Goal: Transaction & Acquisition: Obtain resource

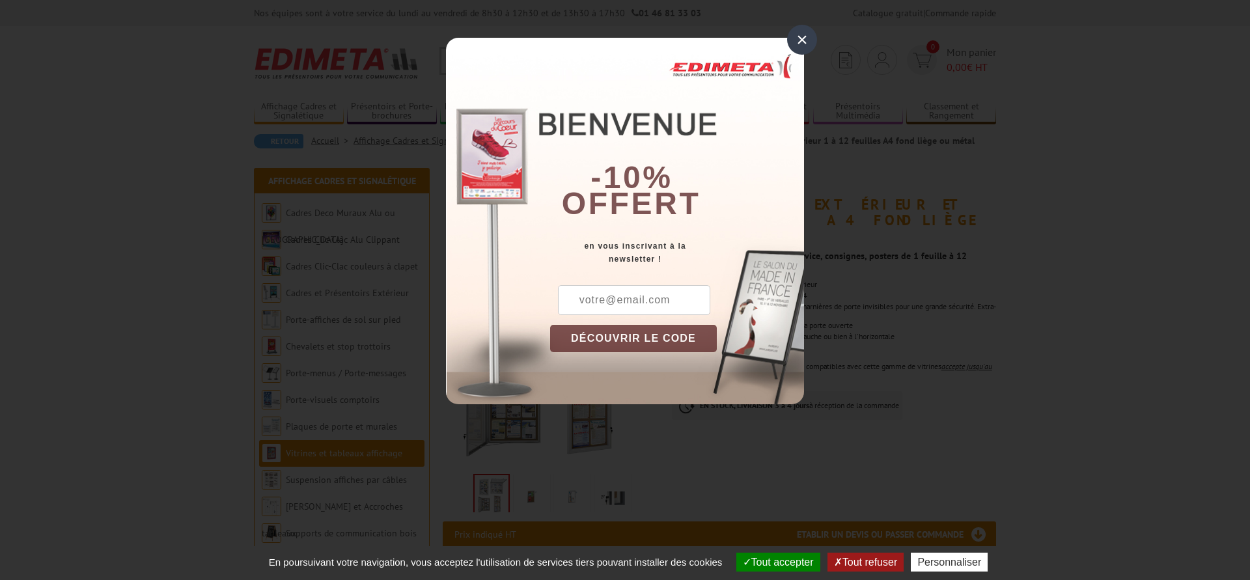
click at [798, 42] on div "×" at bounding box center [802, 40] width 30 height 30
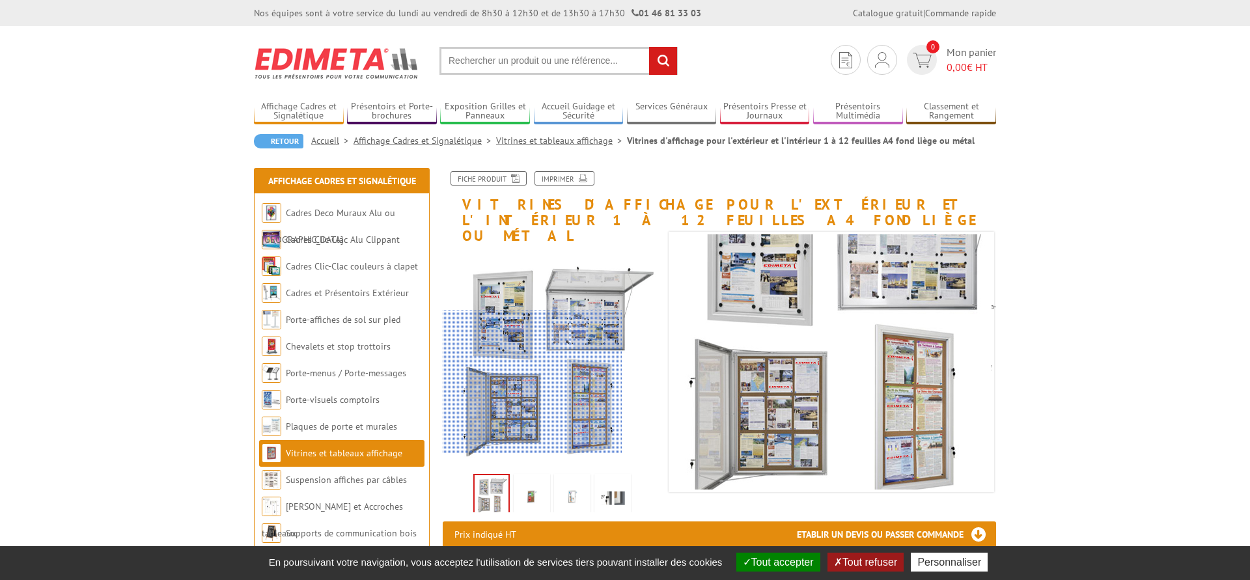
click at [523, 388] on div at bounding box center [533, 382] width 180 height 143
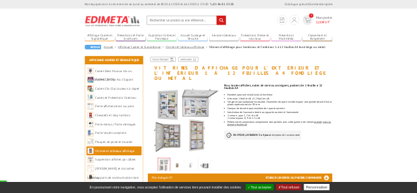
scroll to position [66, 0]
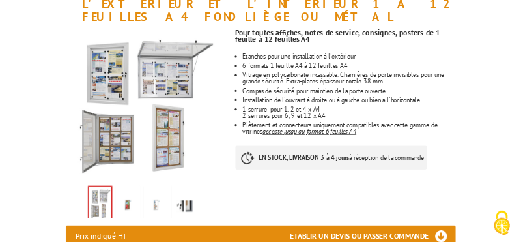
scroll to position [273, 0]
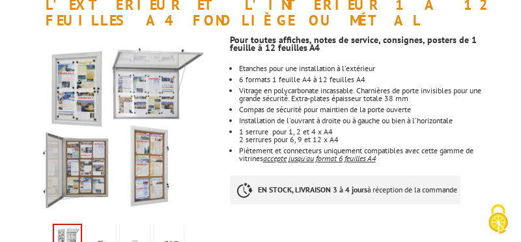
click at [94, 226] on img at bounding box center [101, 246] width 25 height 40
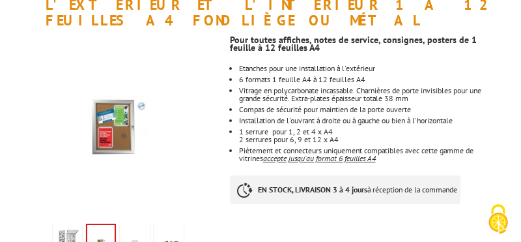
click at [136, 226] on img at bounding box center [134, 246] width 25 height 40
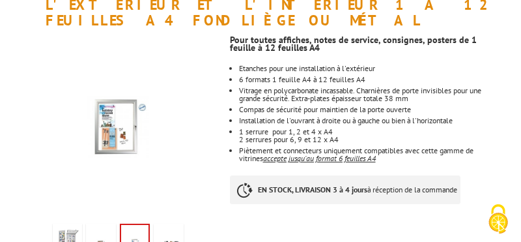
click at [165, 226] on img at bounding box center [168, 246] width 25 height 40
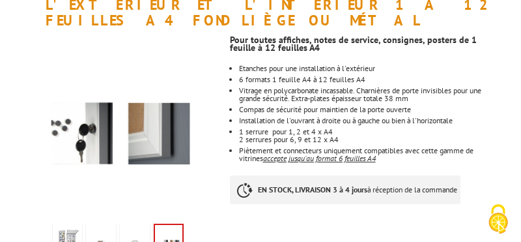
click at [73, 226] on img at bounding box center [67, 246] width 25 height 40
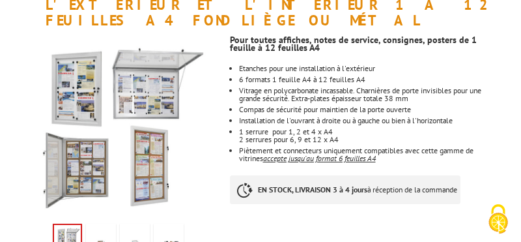
click at [101, 226] on img at bounding box center [101, 246] width 25 height 40
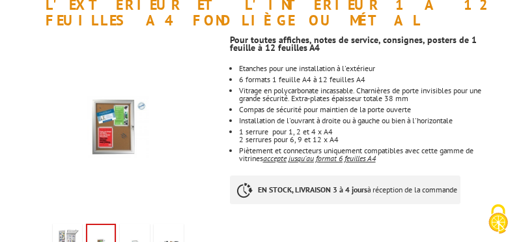
click at [72, 226] on img at bounding box center [67, 246] width 25 height 40
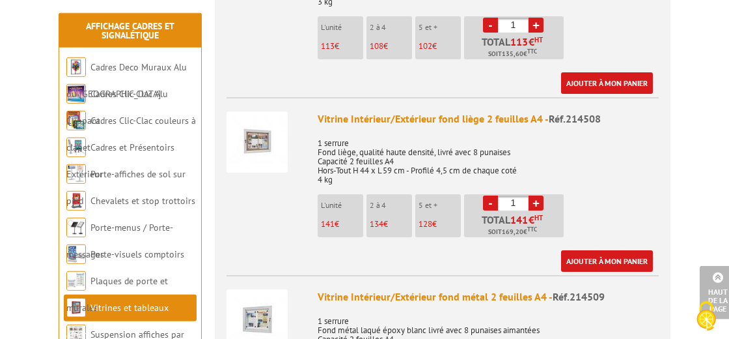
scroll to position [752, 0]
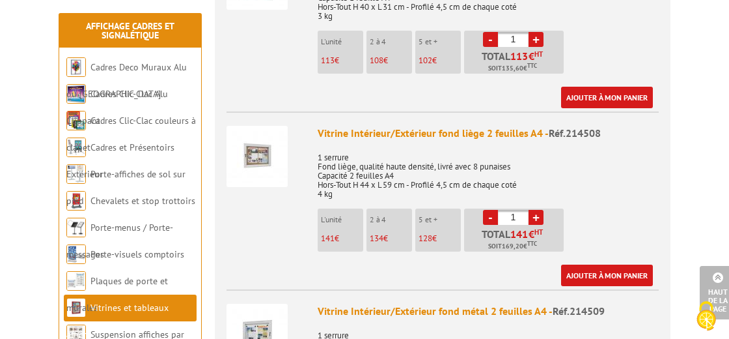
click at [257, 303] on img at bounding box center [257, 333] width 61 height 61
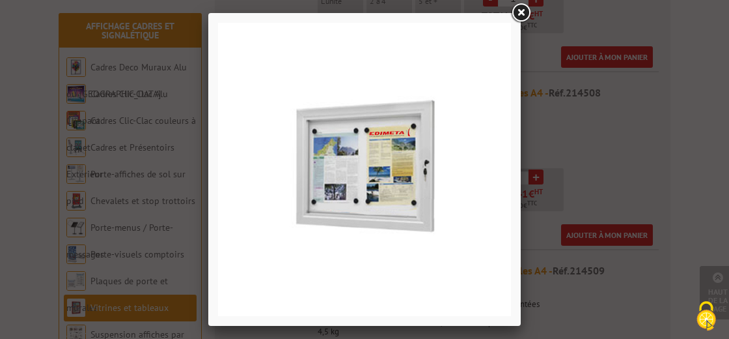
scroll to position [886, 0]
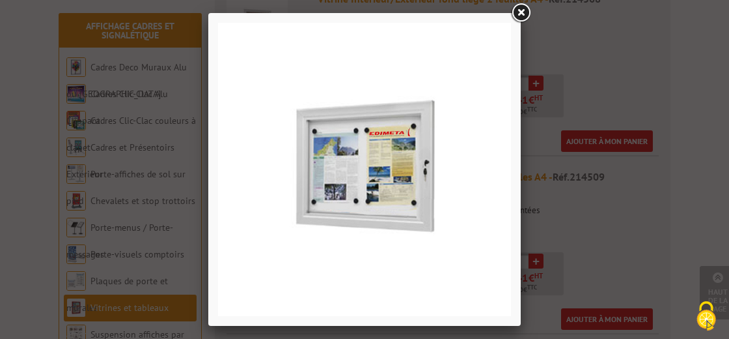
click at [366, 33] on img at bounding box center [364, 169] width 293 height 293
click at [524, 15] on link at bounding box center [520, 12] width 23 height 23
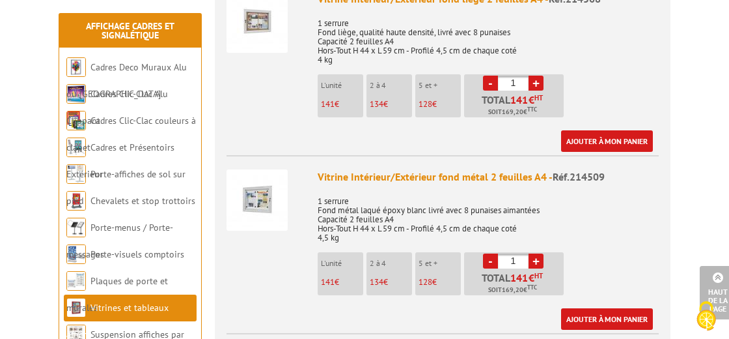
scroll to position [1296, 0]
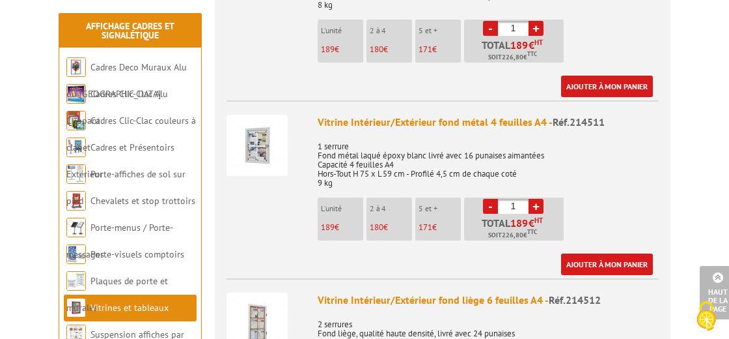
click at [259, 122] on img at bounding box center [257, 145] width 61 height 61
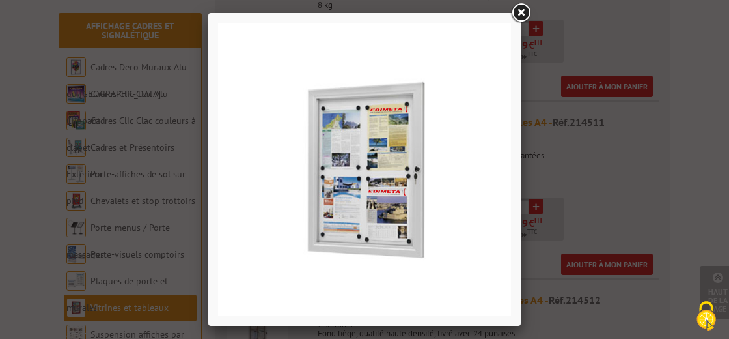
click at [458, 111] on img at bounding box center [364, 169] width 293 height 293
click at [521, 16] on link at bounding box center [520, 12] width 23 height 23
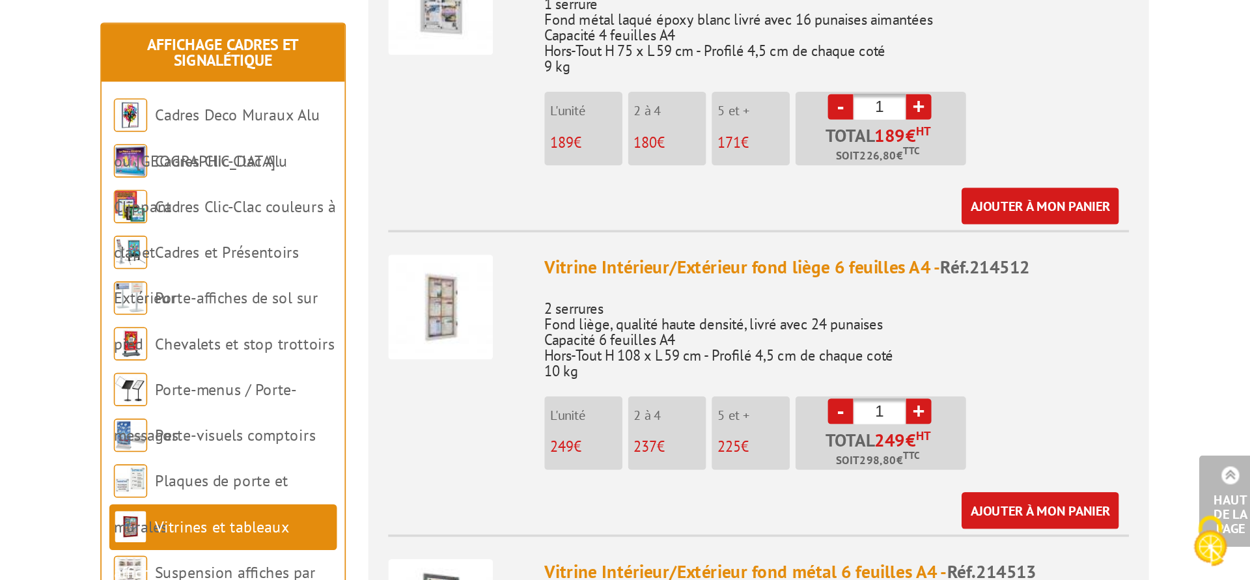
scroll to position [1433, 0]
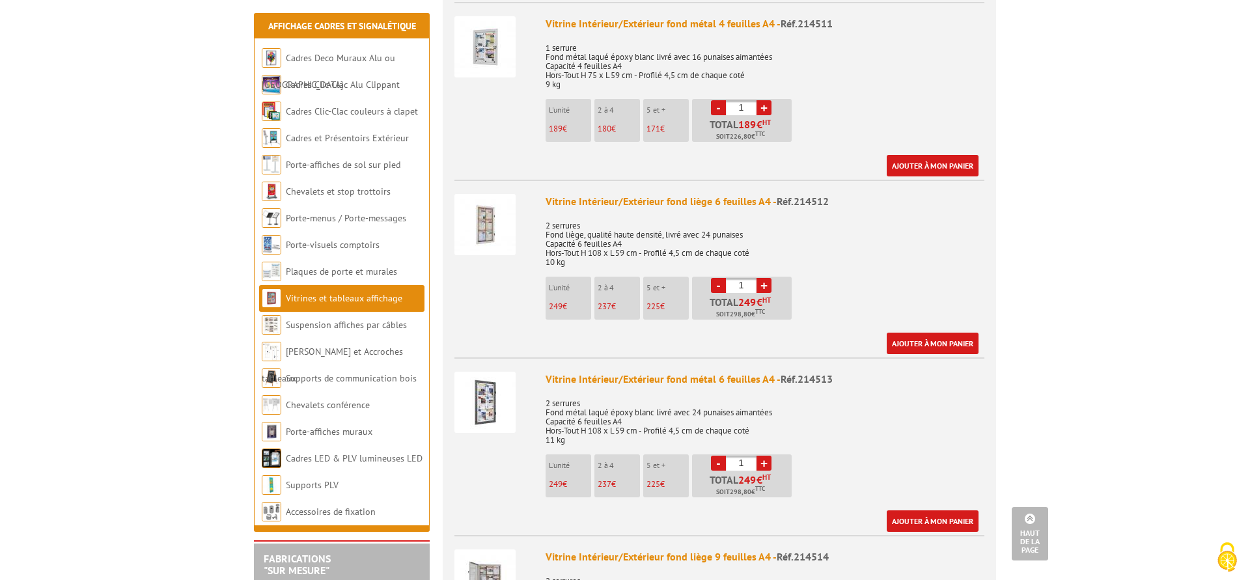
click at [998, 142] on div "Prix indiqué HT Etablir un devis ou passer commande Vitrine Intérieur/Extérieur…" at bounding box center [719, 256] width 573 height 2335
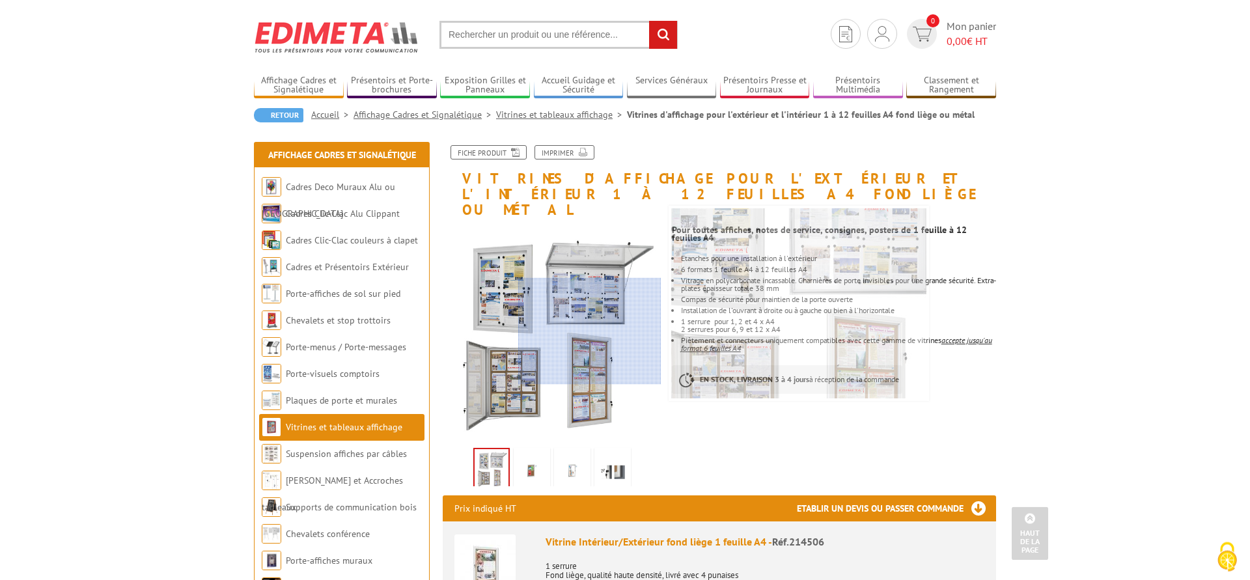
scroll to position [0, 0]
